Goal: Task Accomplishment & Management: Complete application form

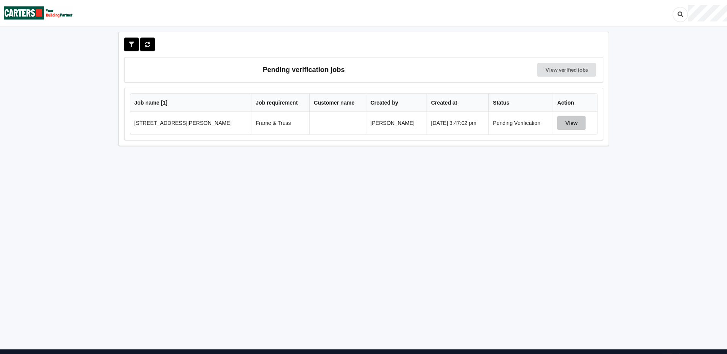
click at [563, 122] on button "View" at bounding box center [571, 123] width 28 height 14
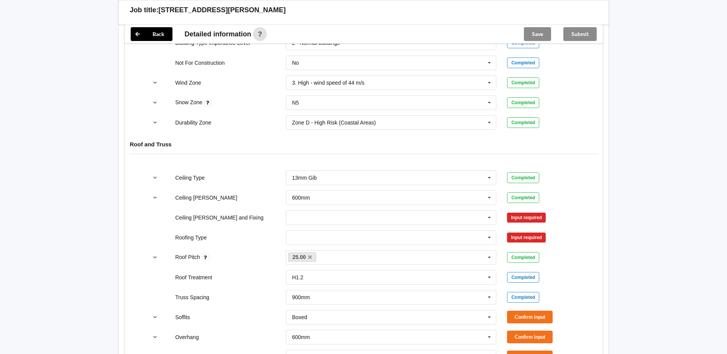
scroll to position [421, 0]
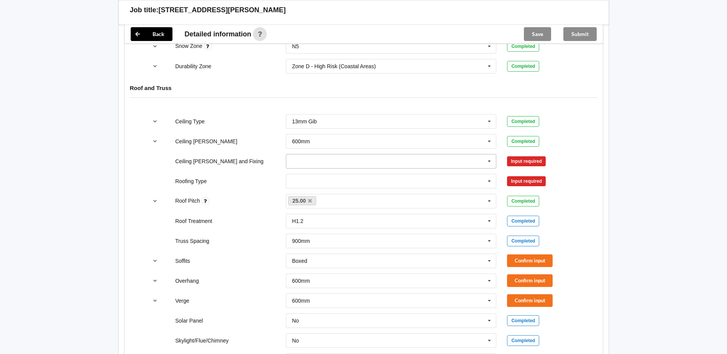
click at [489, 164] on icon at bounding box center [489, 161] width 11 height 14
click at [385, 232] on div "Suspended - Metal on clips or Grid" at bounding box center [391, 232] width 210 height 14
click at [530, 162] on button "Confirm input" at bounding box center [530, 161] width 46 height 13
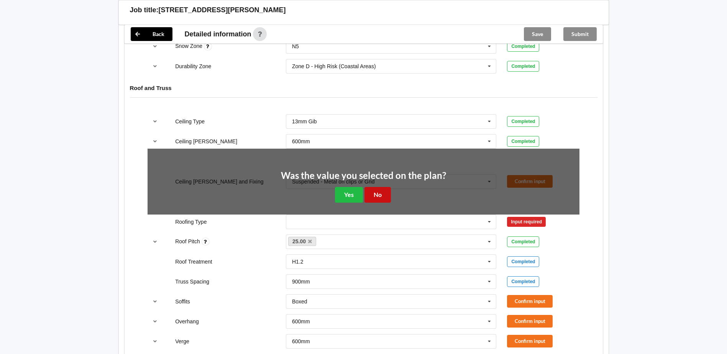
click at [377, 198] on button "No" at bounding box center [377, 195] width 26 height 16
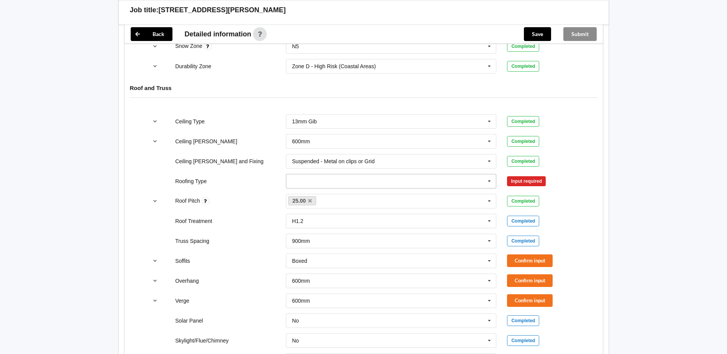
click at [490, 181] on icon at bounding box center [489, 181] width 11 height 14
click at [324, 193] on div "1. [GEOGRAPHIC_DATA]" at bounding box center [391, 195] width 210 height 14
click at [525, 185] on button "Confirm input" at bounding box center [530, 181] width 46 height 13
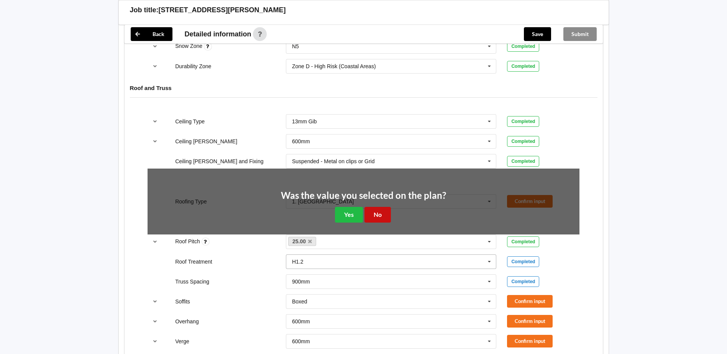
click at [374, 219] on button "No" at bounding box center [377, 215] width 26 height 16
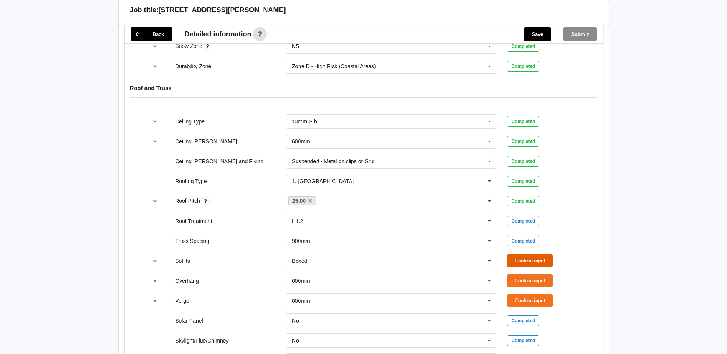
click at [526, 259] on button "Confirm input" at bounding box center [530, 260] width 46 height 13
click at [522, 279] on button "Confirm input" at bounding box center [530, 280] width 46 height 13
click at [524, 300] on button "Confirm input" at bounding box center [530, 300] width 46 height 13
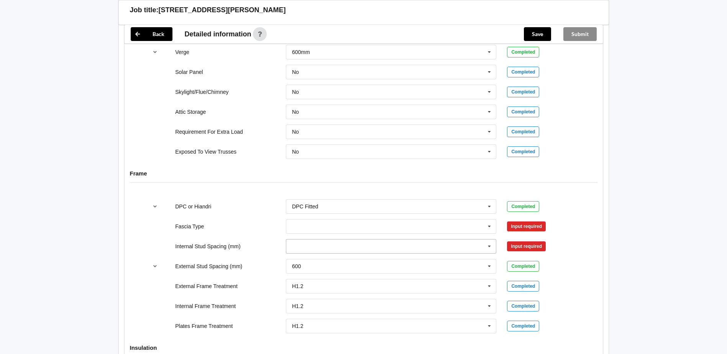
scroll to position [690, 0]
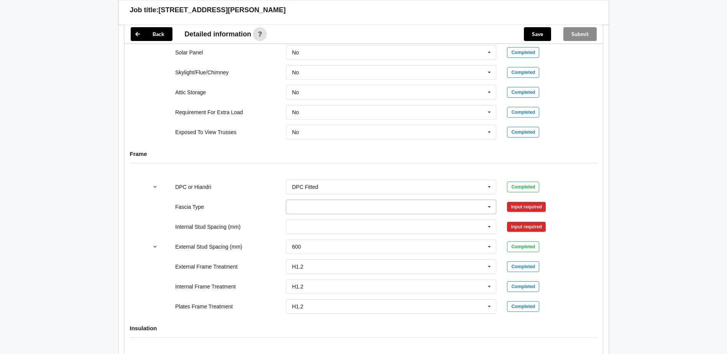
click at [487, 208] on icon at bounding box center [489, 207] width 11 height 14
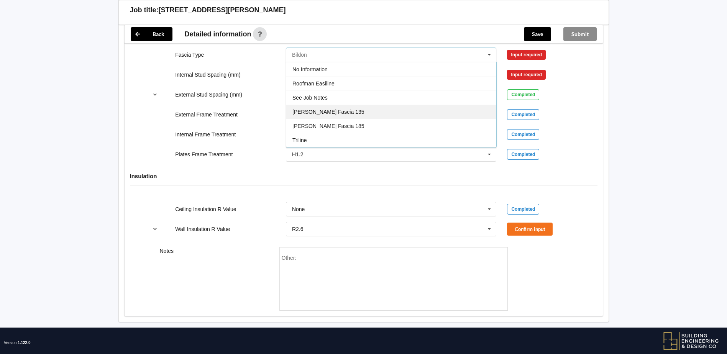
scroll to position [843, 0]
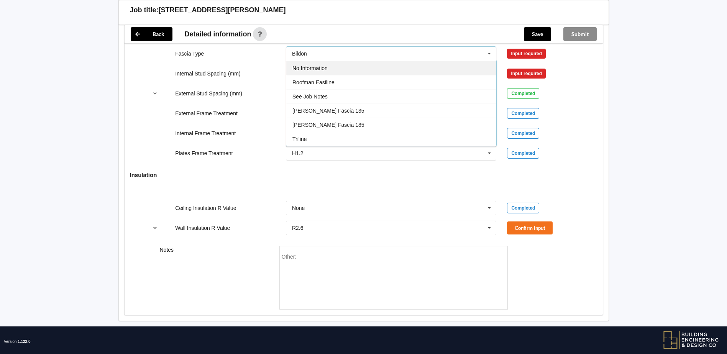
click at [318, 72] on div "No Information" at bounding box center [391, 68] width 210 height 14
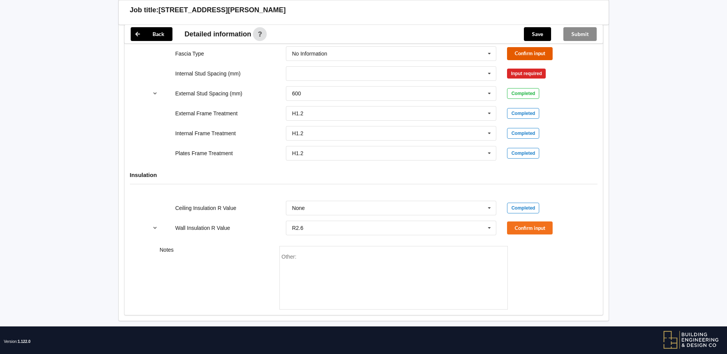
click at [520, 53] on button "Confirm input" at bounding box center [530, 53] width 46 height 13
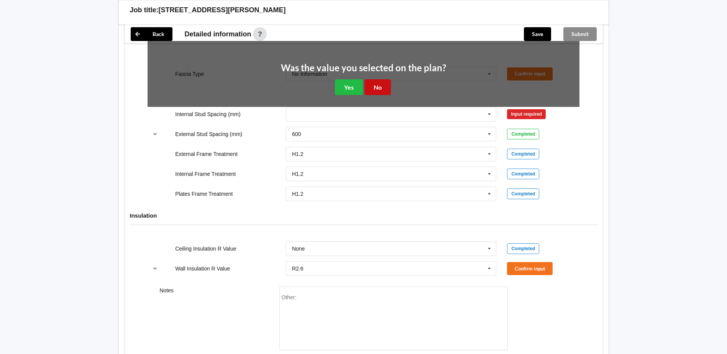
click at [380, 88] on button "No" at bounding box center [377, 87] width 26 height 16
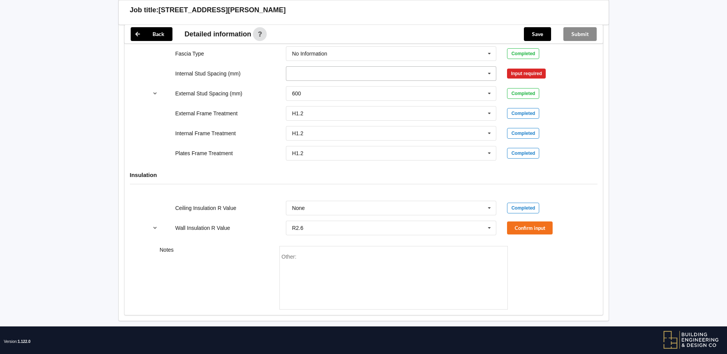
click at [489, 75] on icon at bounding box center [489, 74] width 11 height 14
click at [346, 160] on span "Multiple Values – See As Per Plan" at bounding box center [332, 159] width 81 height 6
click at [536, 72] on button "Confirm input" at bounding box center [530, 73] width 46 height 13
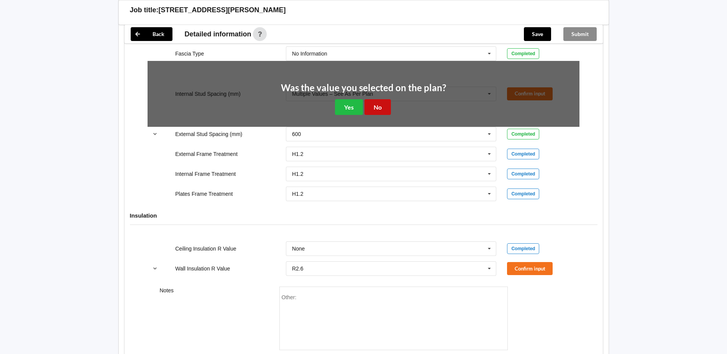
click at [374, 107] on button "No" at bounding box center [377, 107] width 26 height 16
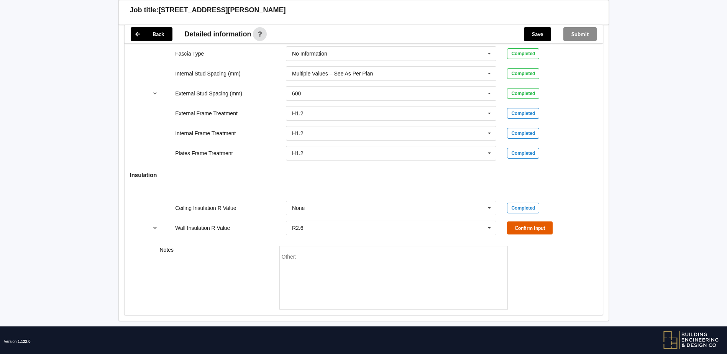
click at [530, 234] on button "Confirm input" at bounding box center [530, 227] width 46 height 13
click at [531, 36] on button "Save" at bounding box center [537, 34] width 27 height 14
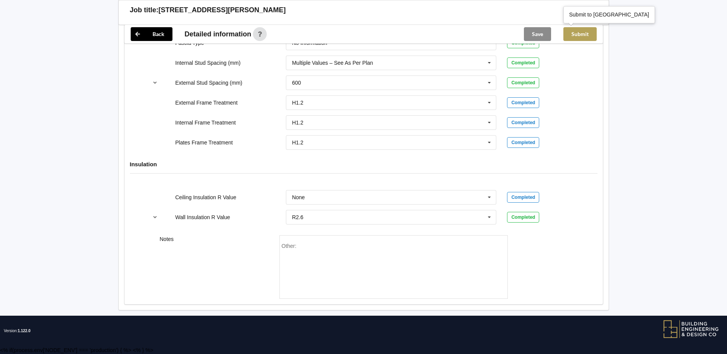
click at [572, 35] on button "Submit" at bounding box center [579, 34] width 33 height 14
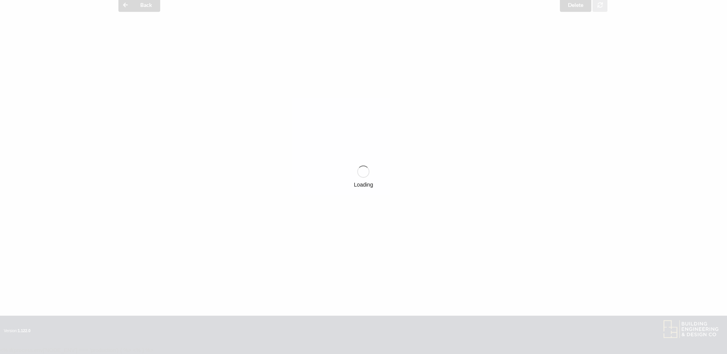
scroll to position [818, 0]
